Goal: Task Accomplishment & Management: Manage account settings

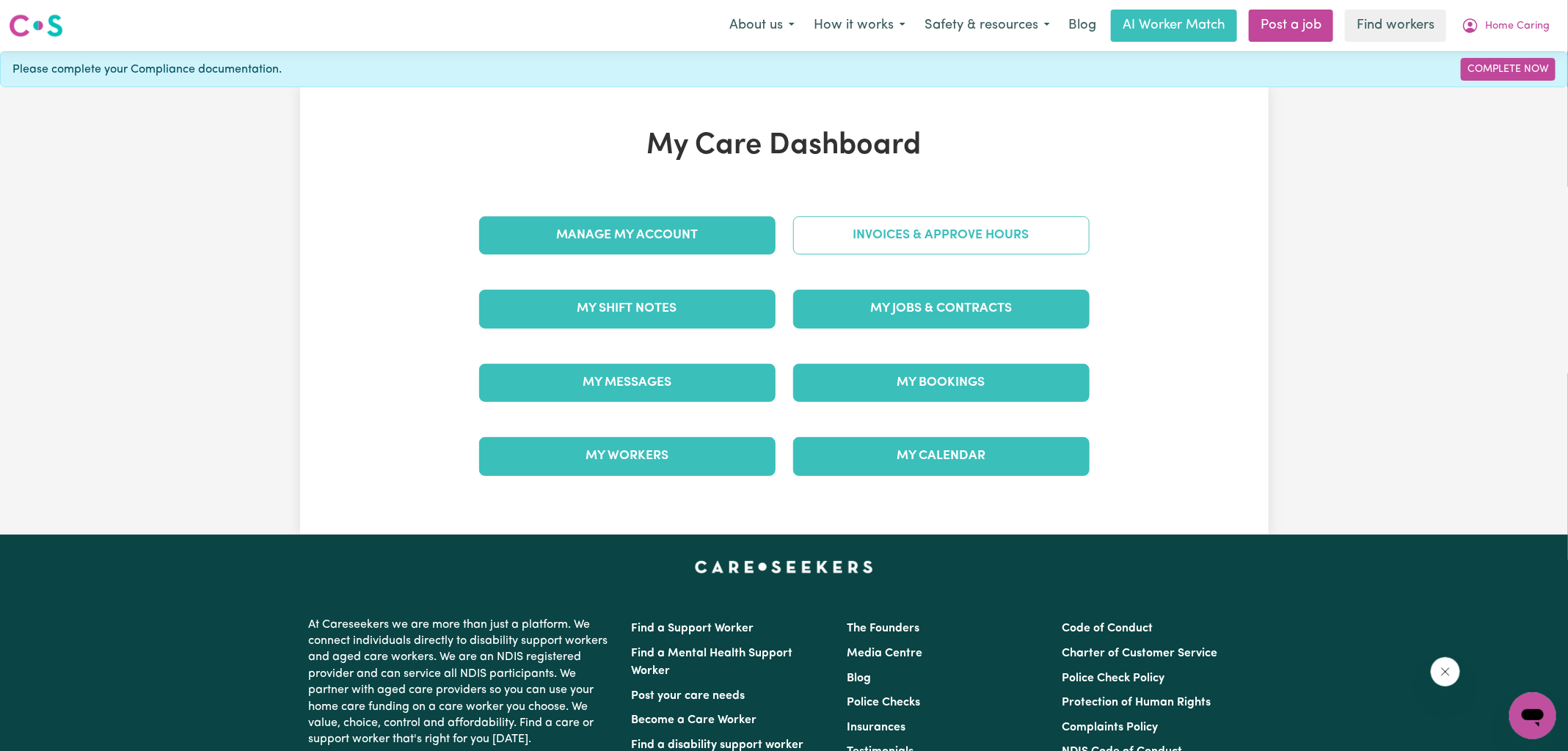
click at [847, 241] on link "Invoices & Approve Hours" at bounding box center [941, 235] width 296 height 38
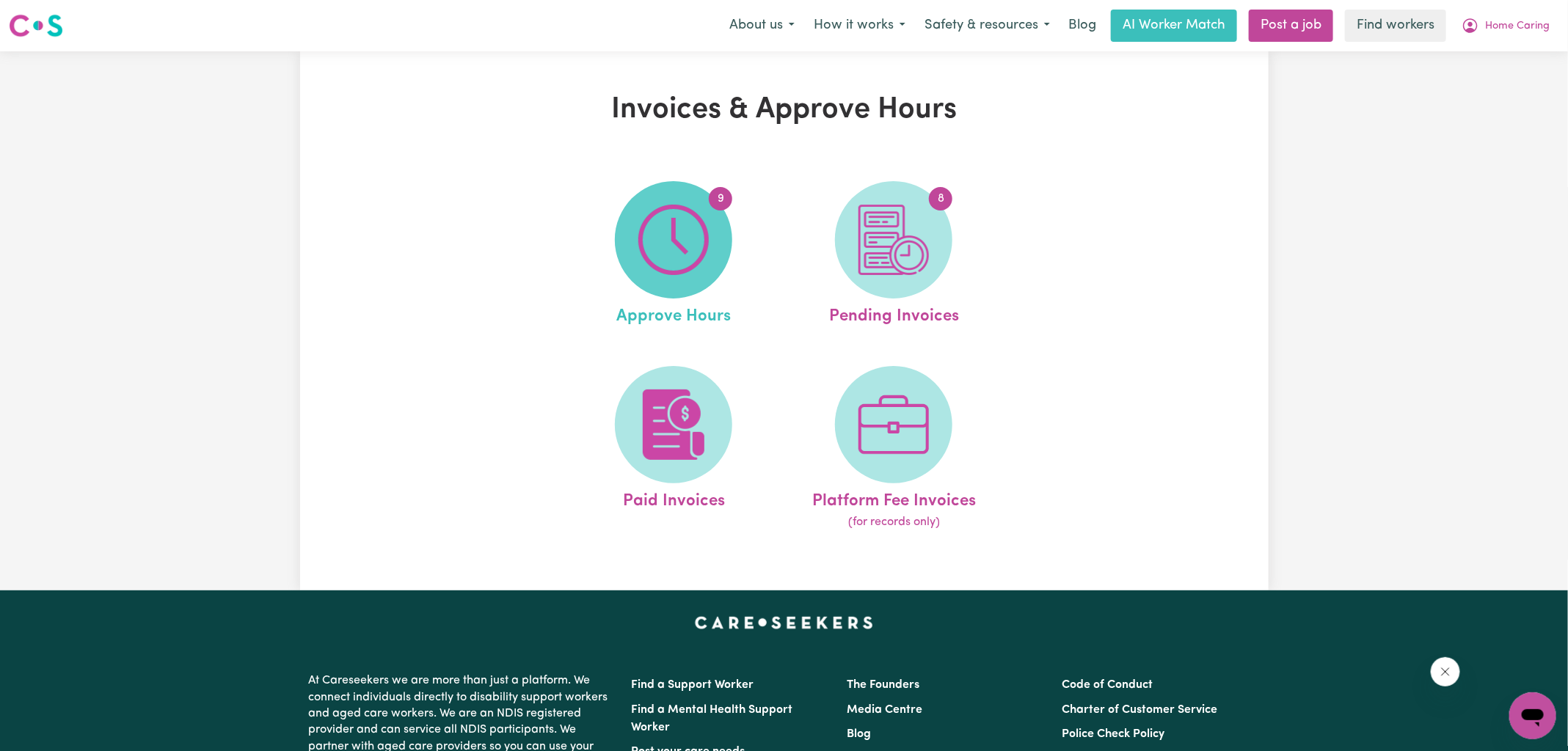
click at [700, 250] on img at bounding box center [673, 240] width 71 height 71
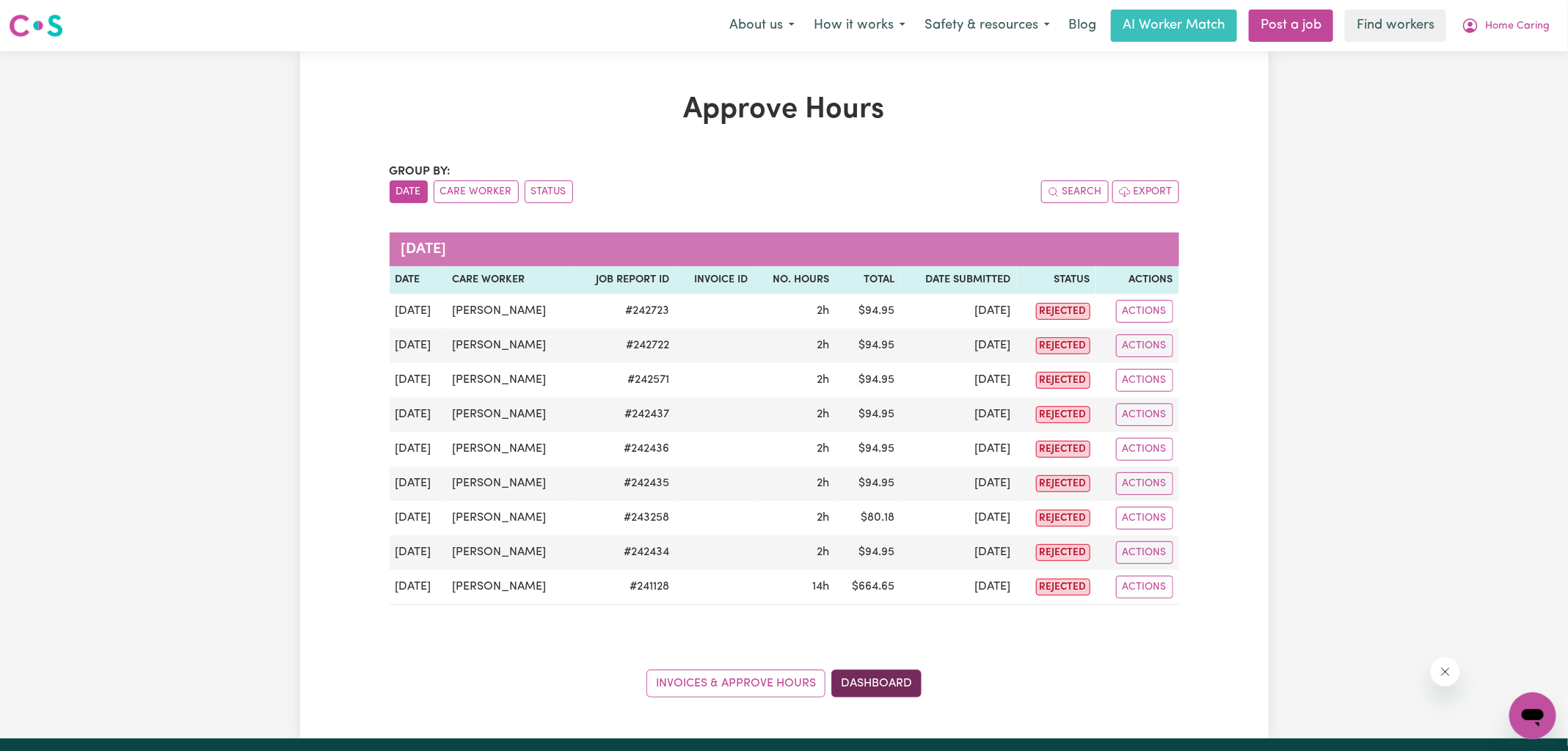
click at [893, 677] on link "Dashboard" at bounding box center [876, 683] width 90 height 28
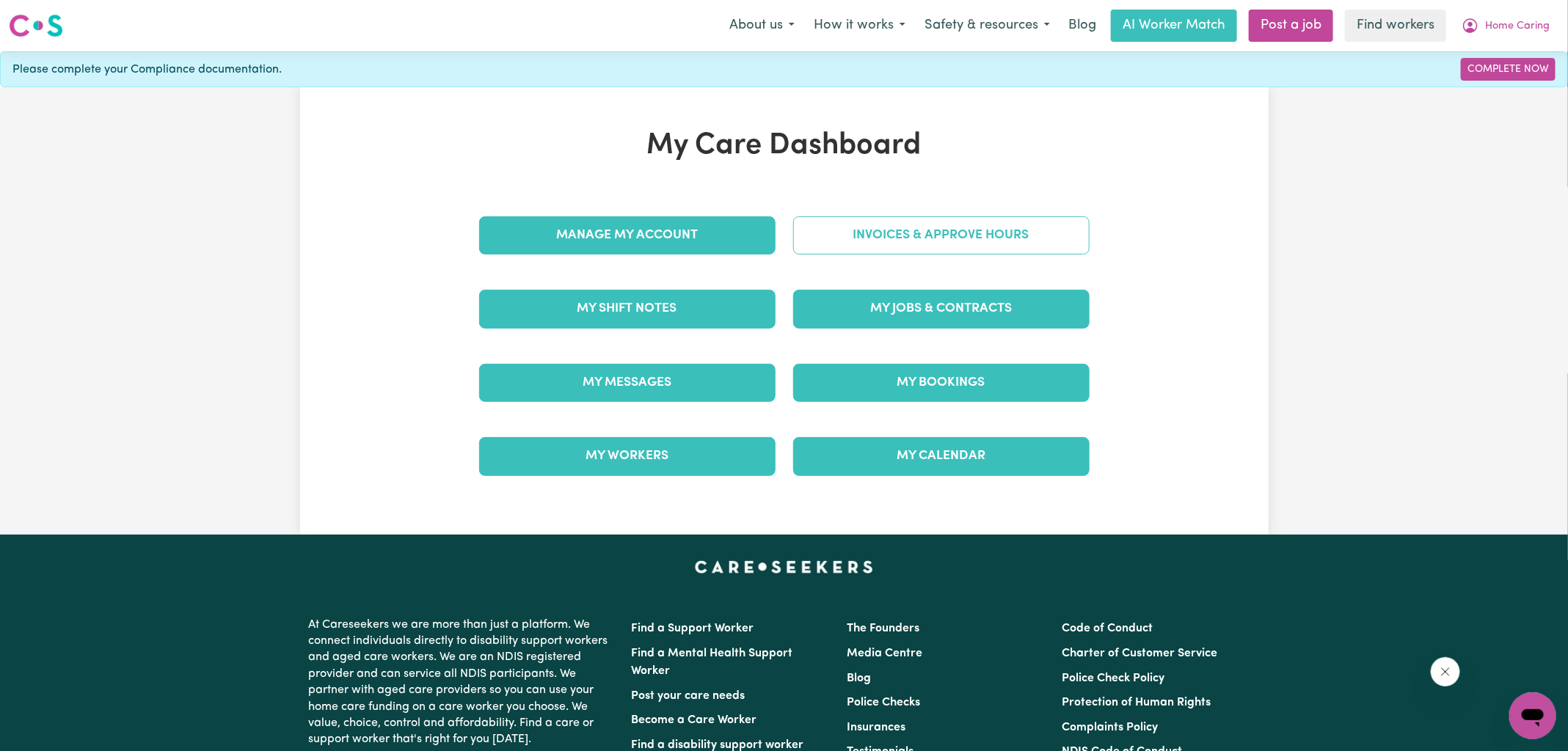
click at [945, 223] on link "Invoices & Approve Hours" at bounding box center [941, 235] width 296 height 38
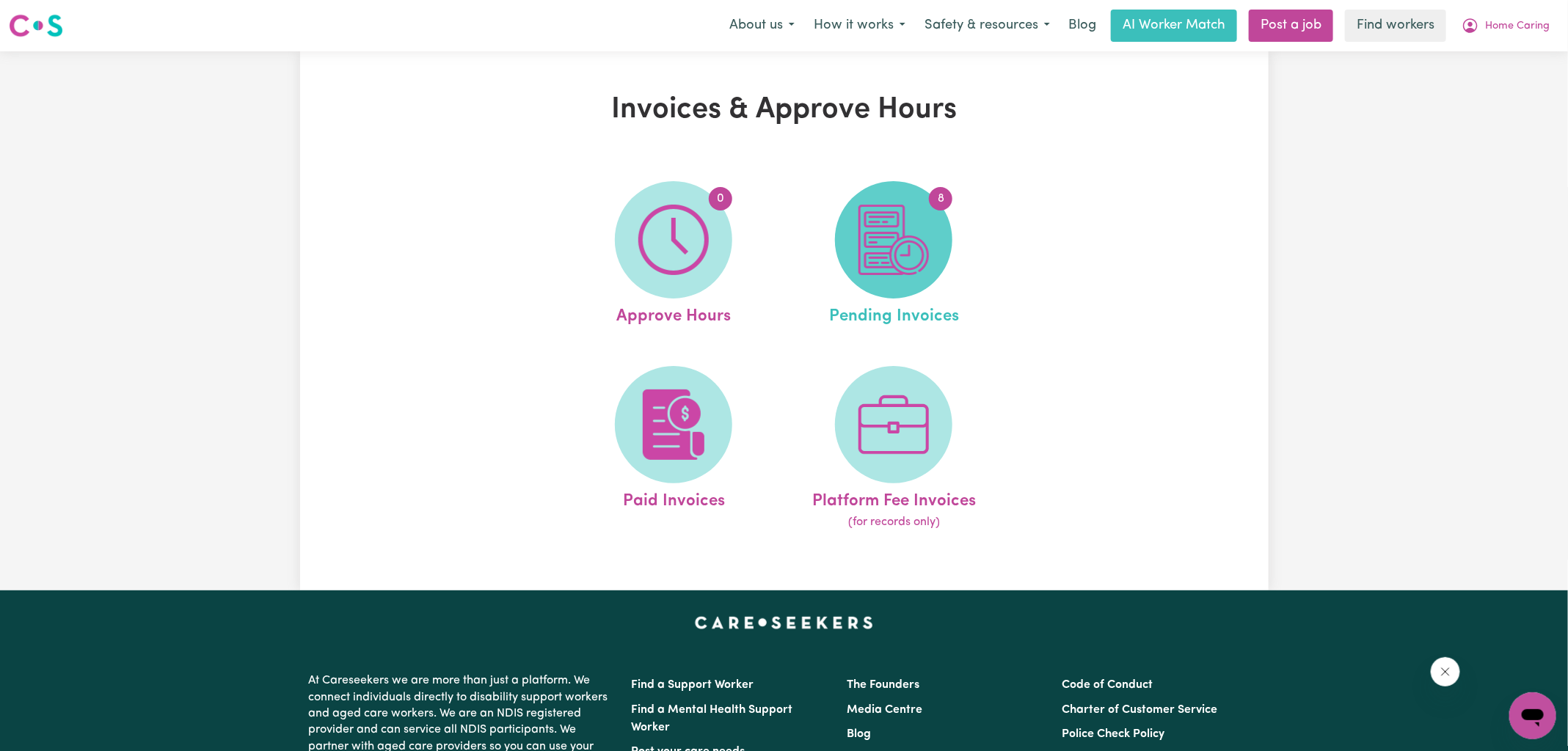
click at [909, 233] on img at bounding box center [894, 240] width 71 height 71
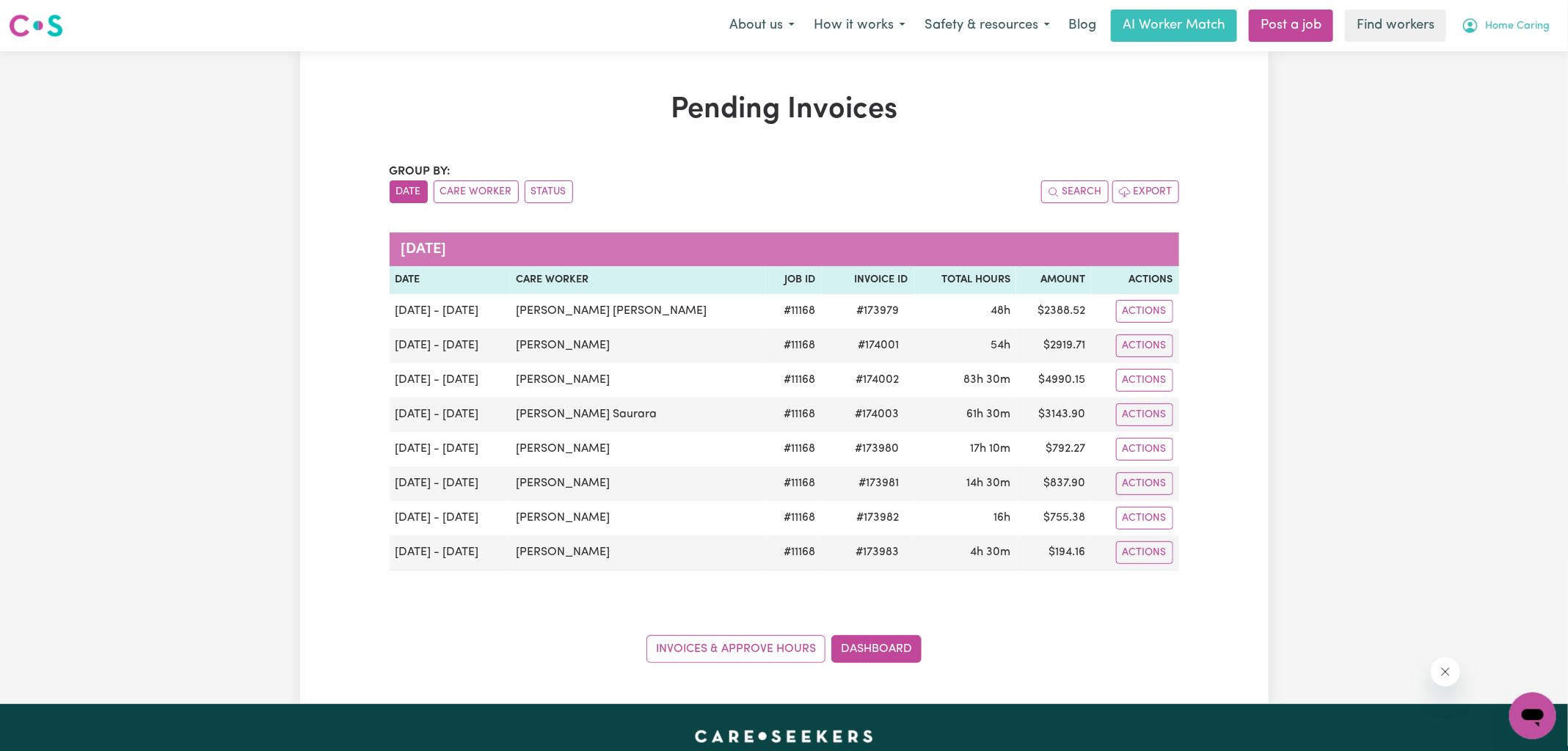
click at [1471, 22] on icon "My Account" at bounding box center [1470, 25] width 5 height 6
click at [1469, 89] on link "Logout" at bounding box center [1500, 84] width 116 height 28
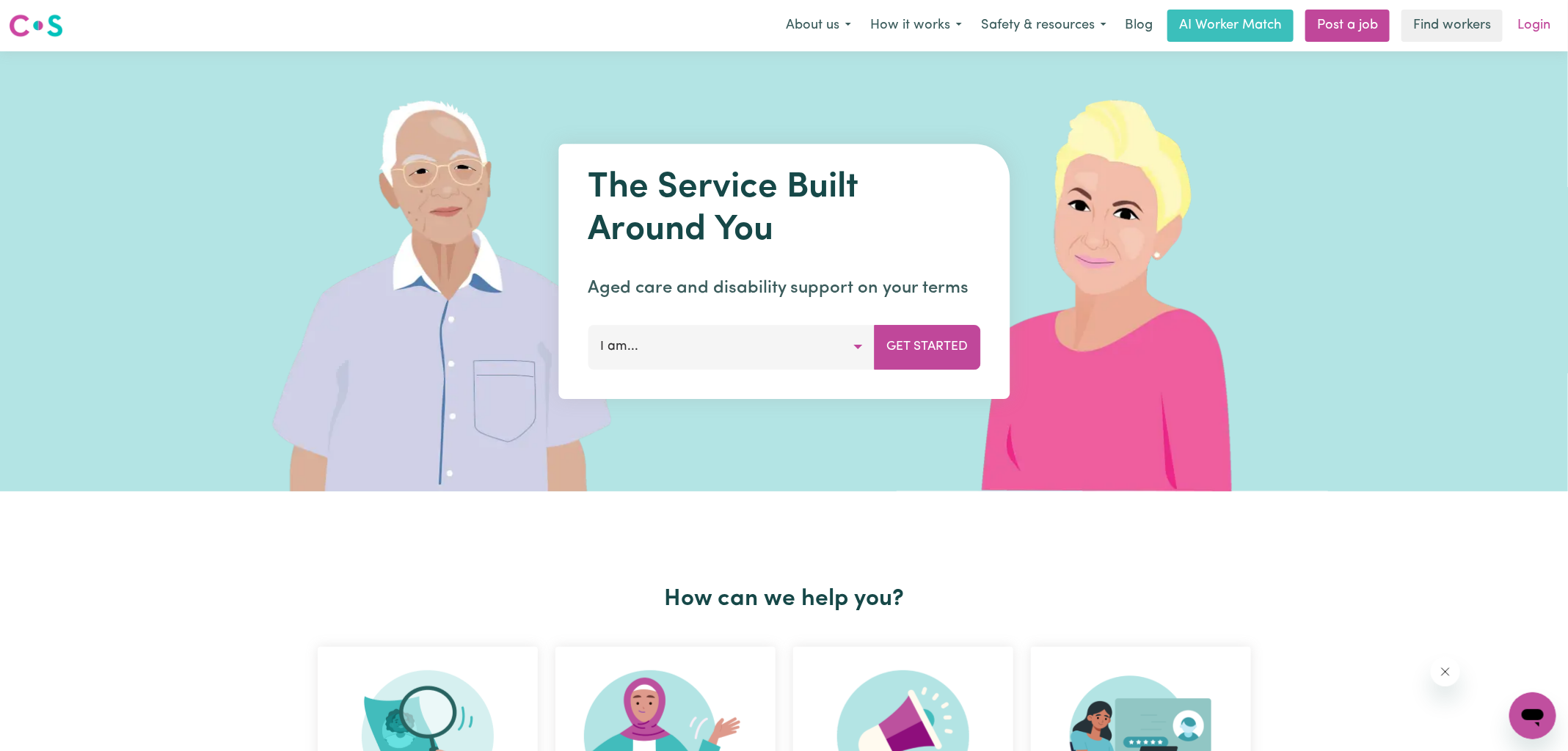
click at [1541, 21] on link "Login" at bounding box center [1534, 25] width 51 height 32
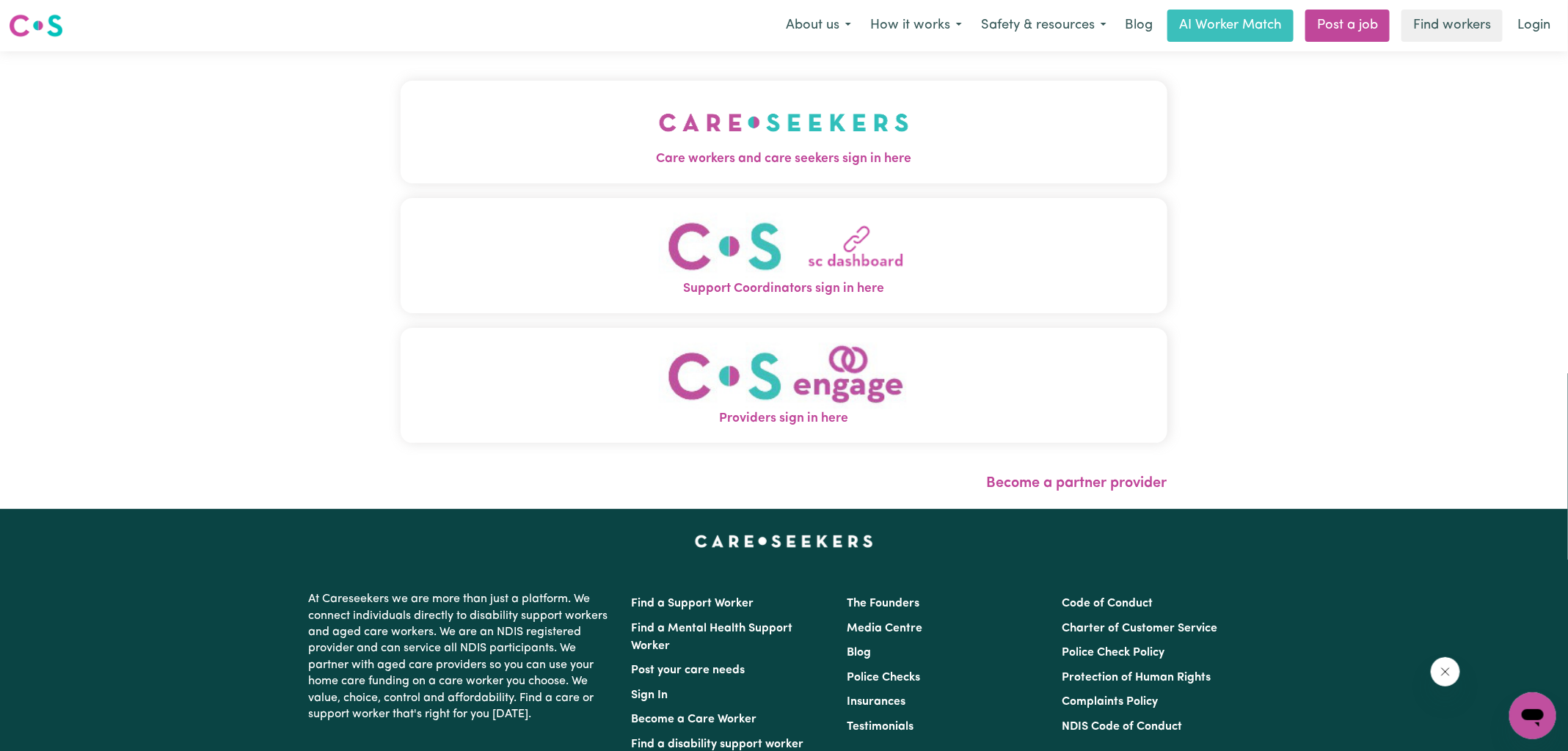
click at [488, 168] on span "Care workers and care seekers sign in here" at bounding box center [784, 159] width 767 height 19
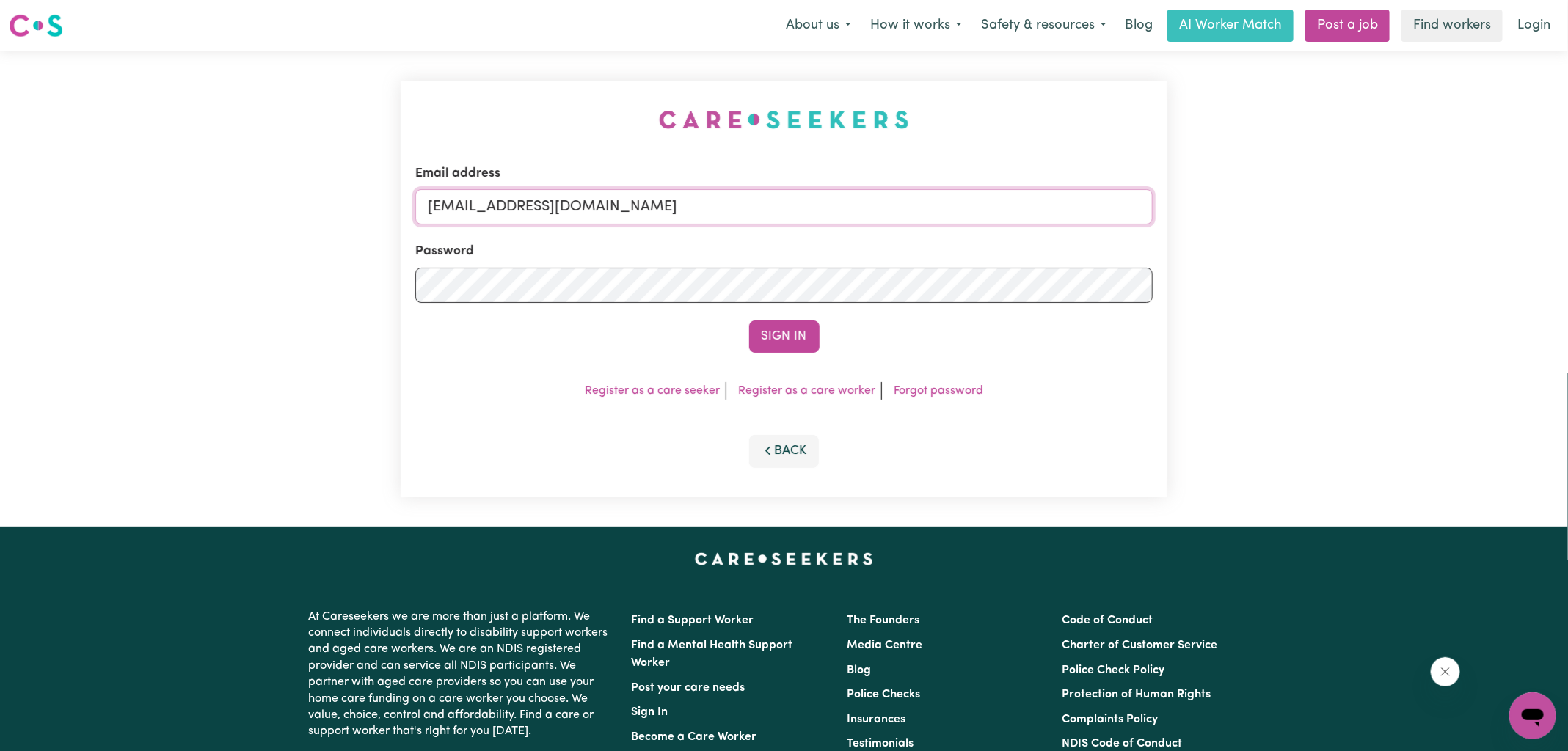
drag, startPoint x: 517, startPoint y: 204, endPoint x: 998, endPoint y: 207, distance: 481.0
click at [998, 207] on input "[EMAIL_ADDRESS][DOMAIN_NAME]" at bounding box center [784, 207] width 738 height 35
paste input "RebeccaDaltonHCK"
type input "[EMAIL_ADDRESS][DOMAIN_NAME]"
click at [541, 74] on div "Email address [EMAIL_ADDRESS][DOMAIN_NAME] Password Sign In Register as a care …" at bounding box center [784, 289] width 784 height 475
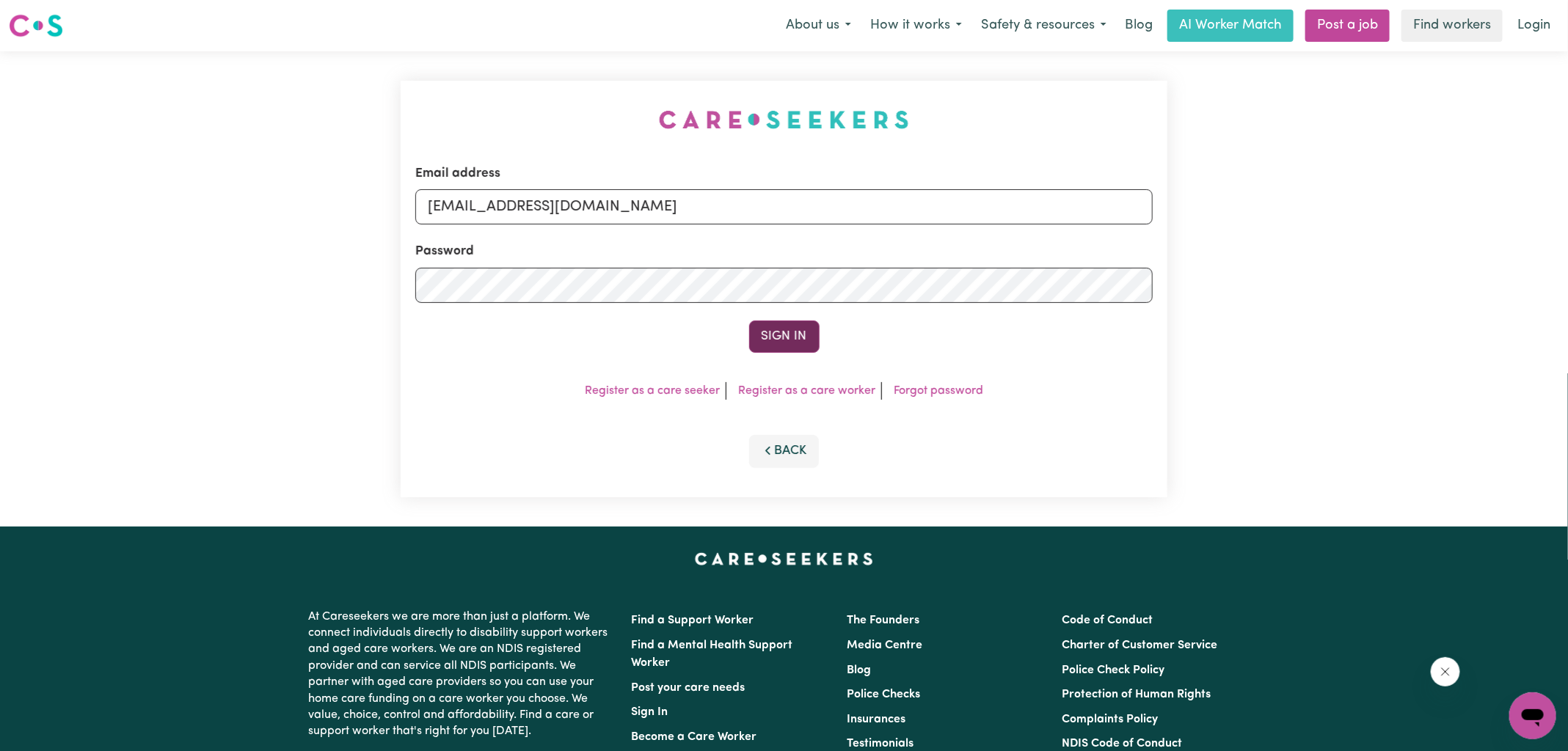
click at [815, 335] on button "Sign In" at bounding box center [785, 336] width 71 height 32
